Goal: Complete application form: Complete application form

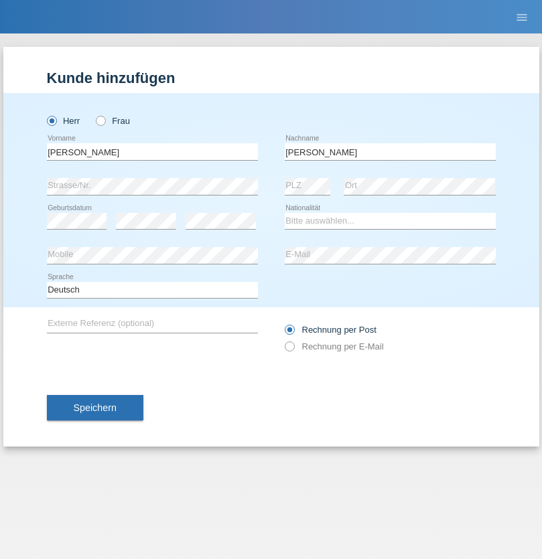
type input "[PERSON_NAME]"
select select "CH"
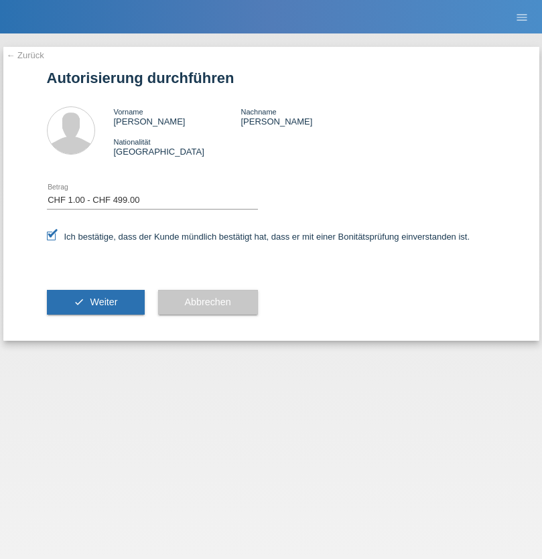
select select "1"
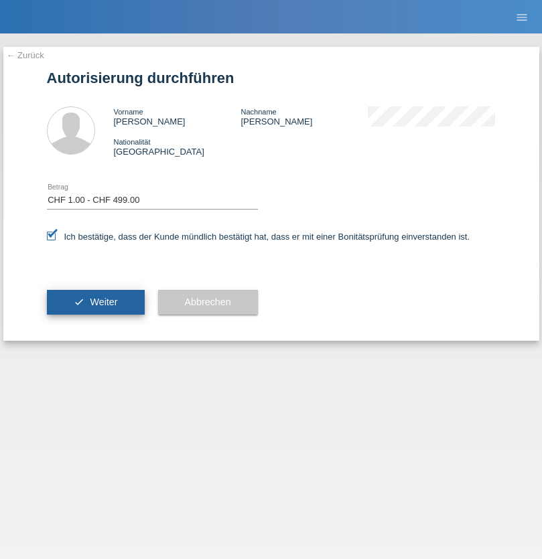
click at [95, 302] on span "Weiter" at bounding box center [103, 302] width 27 height 11
